Goal: Information Seeking & Learning: Learn about a topic

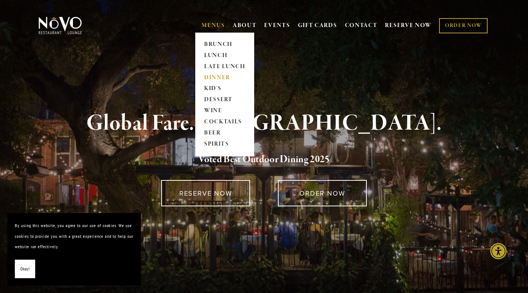
click at [217, 75] on link "DINNER" at bounding box center [225, 77] width 46 height 11
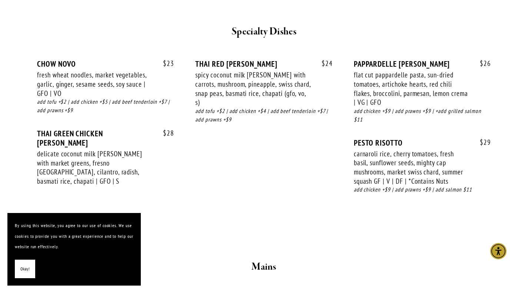
scroll to position [1020, 0]
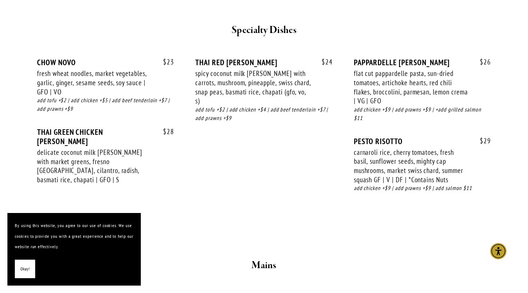
click at [26, 269] on span "Okay!" at bounding box center [24, 269] width 9 height 11
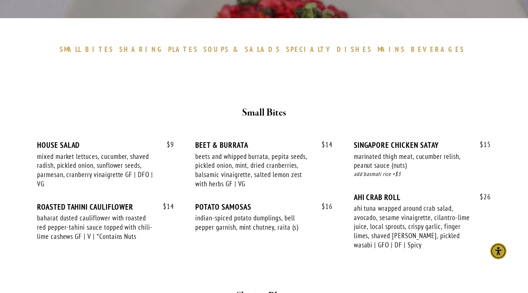
scroll to position [0, 0]
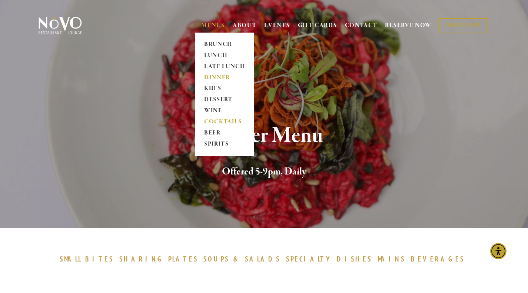
click at [216, 121] on link "COCKTAILS" at bounding box center [225, 122] width 46 height 11
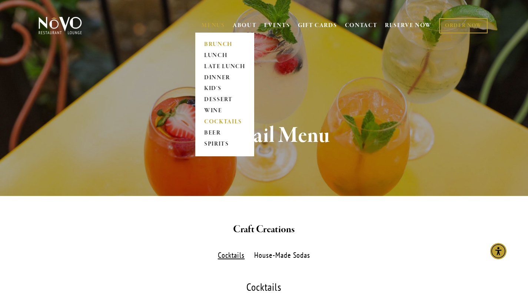
click at [216, 46] on link "BRUNCH" at bounding box center [225, 44] width 46 height 11
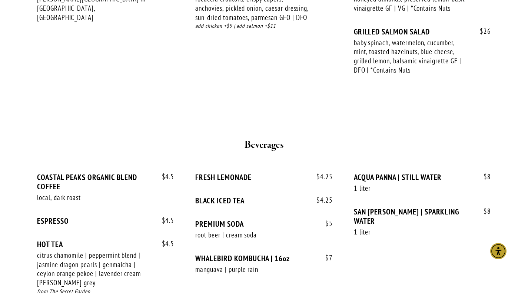
scroll to position [1427, 0]
